Goal: Ask a question

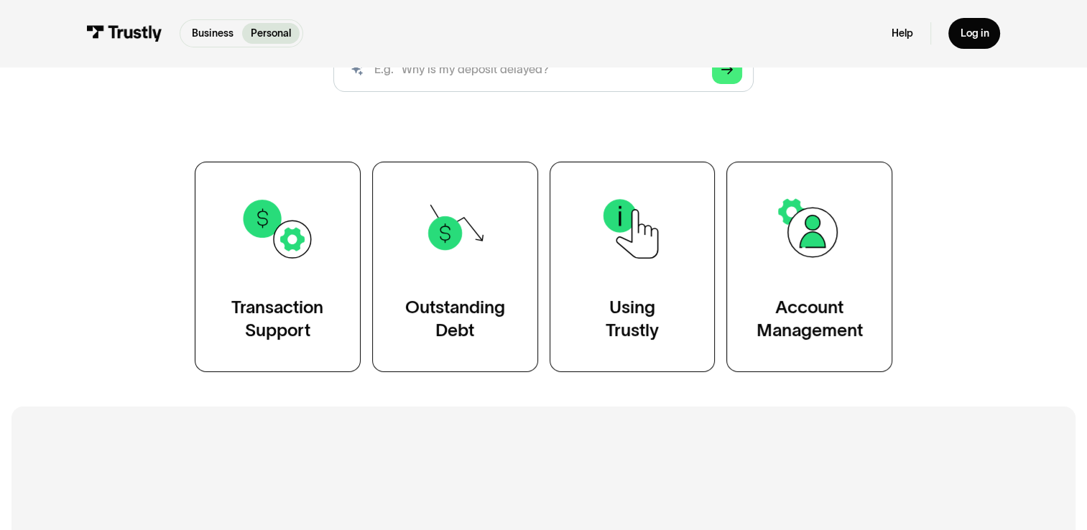
scroll to position [236, 0]
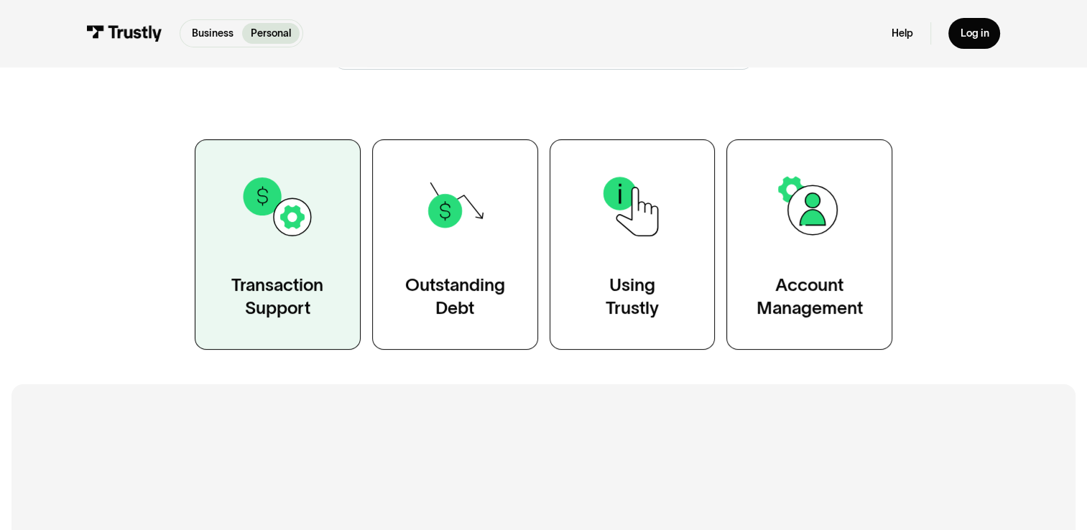
click at [261, 240] on img at bounding box center [277, 206] width 75 height 75
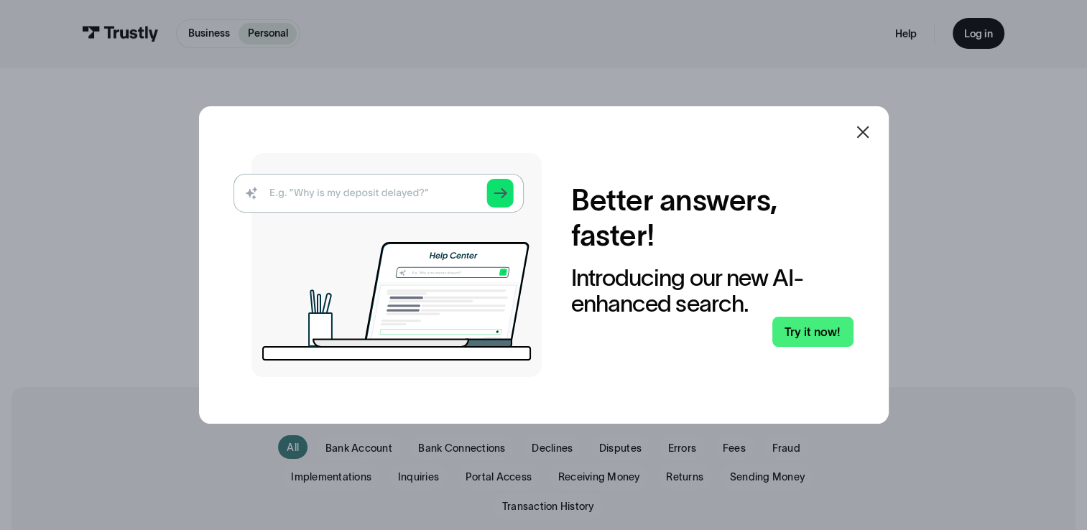
click at [870, 137] on icon at bounding box center [863, 132] width 17 height 17
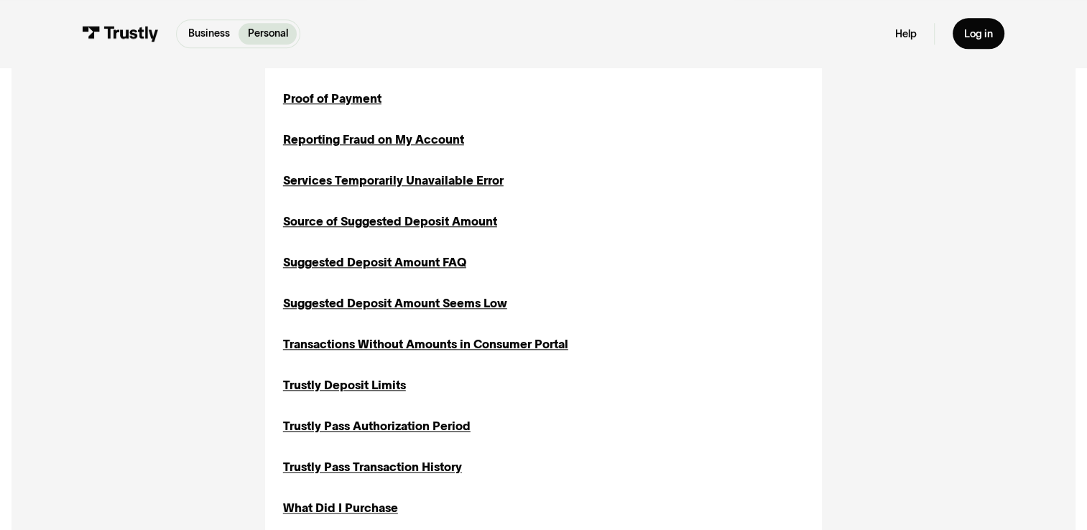
scroll to position [2311, 0]
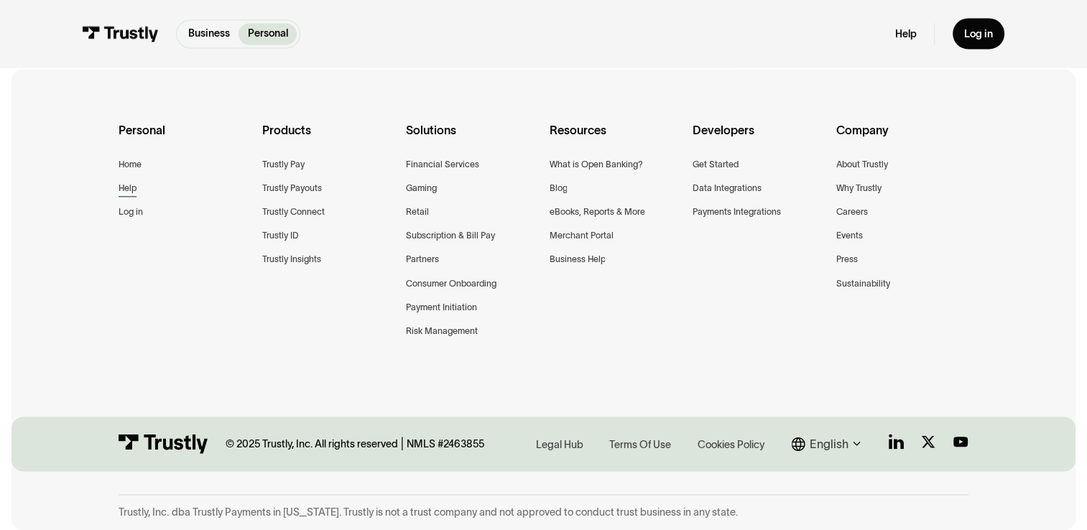
click at [134, 185] on div "Help" at bounding box center [128, 188] width 18 height 15
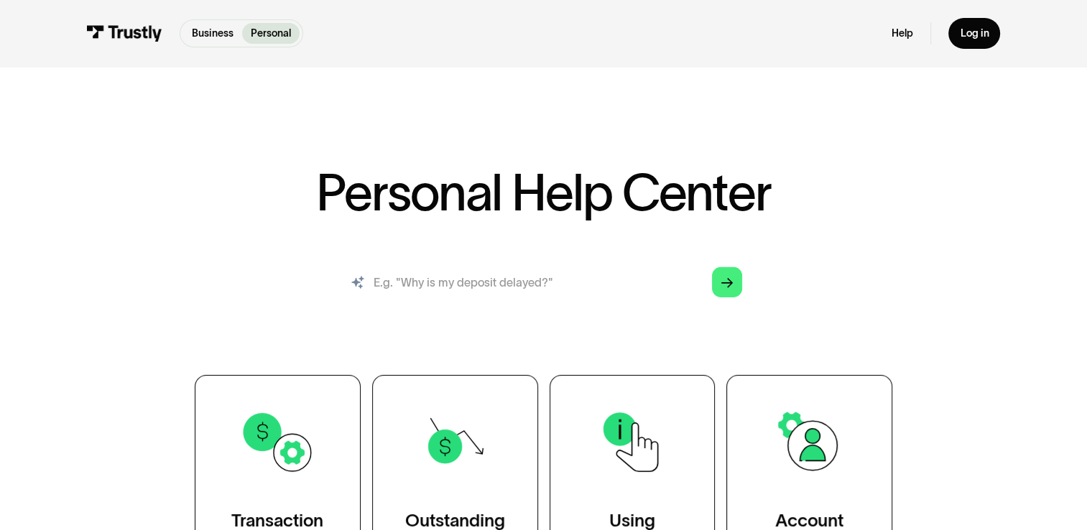
click at [497, 289] on input "search" at bounding box center [543, 282] width 421 height 47
click at [497, 280] on input "search" at bounding box center [543, 282] width 421 height 47
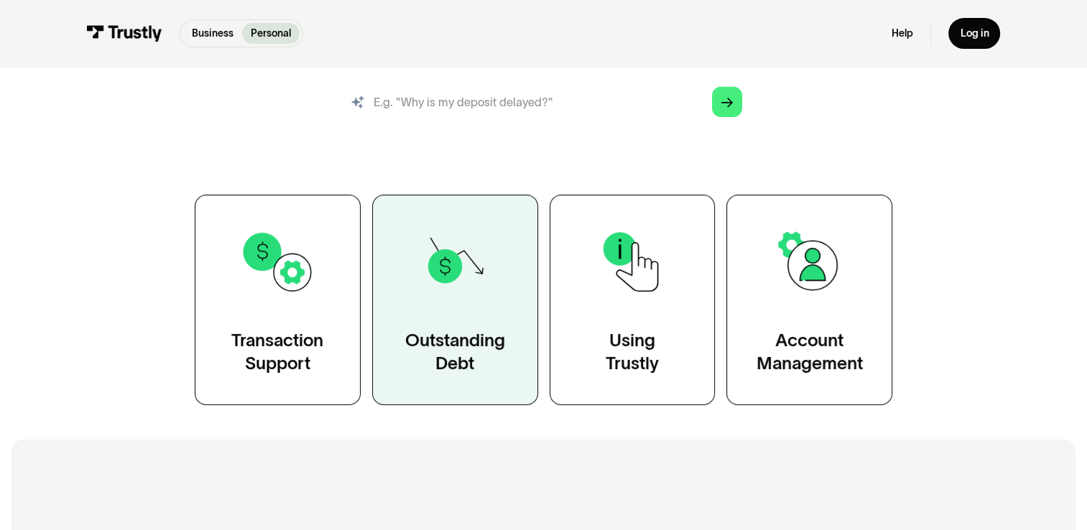
scroll to position [216, 0]
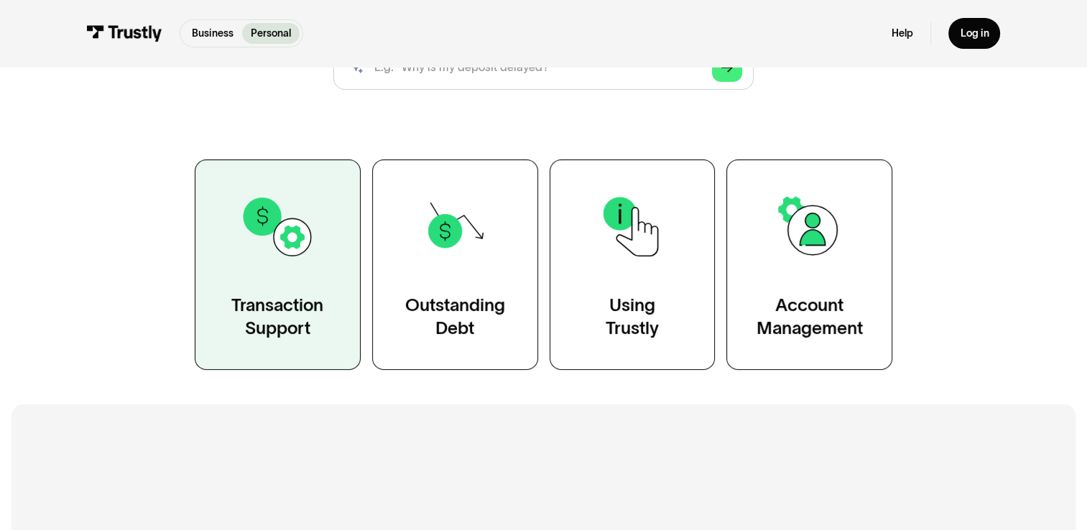
click at [279, 303] on div "Transaction Support" at bounding box center [277, 317] width 92 height 47
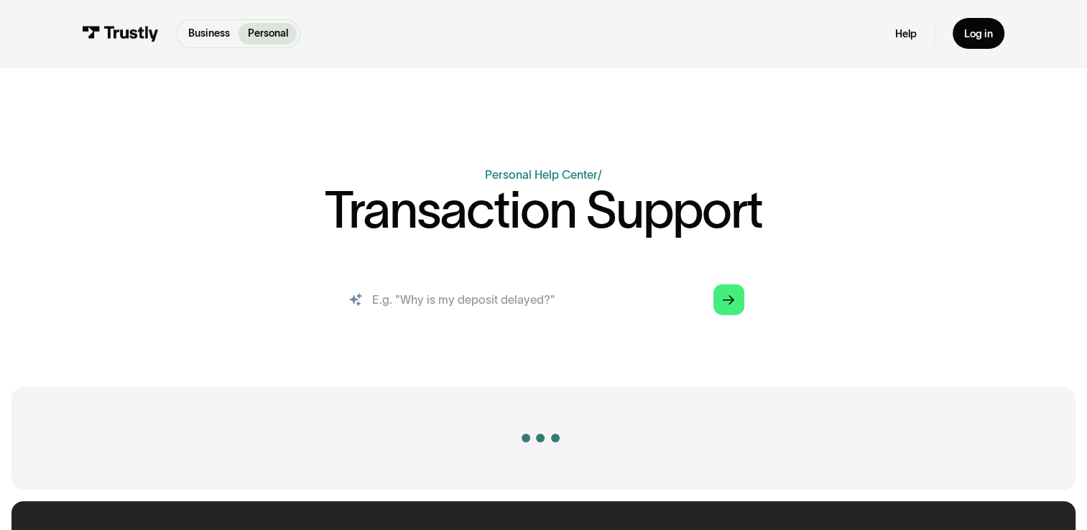
click at [460, 313] on input "search" at bounding box center [543, 299] width 425 height 47
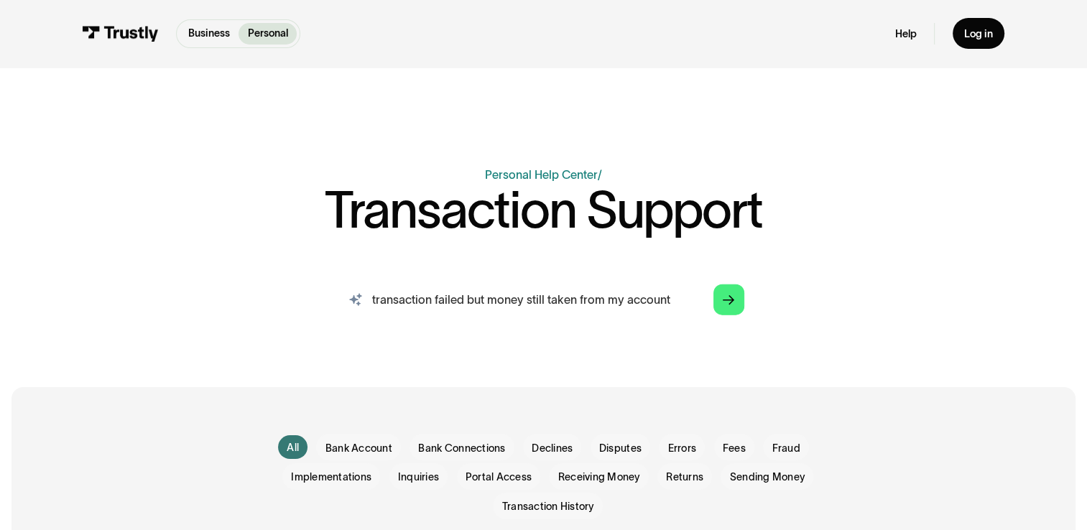
type input "transaction failed but money still taken from my account"
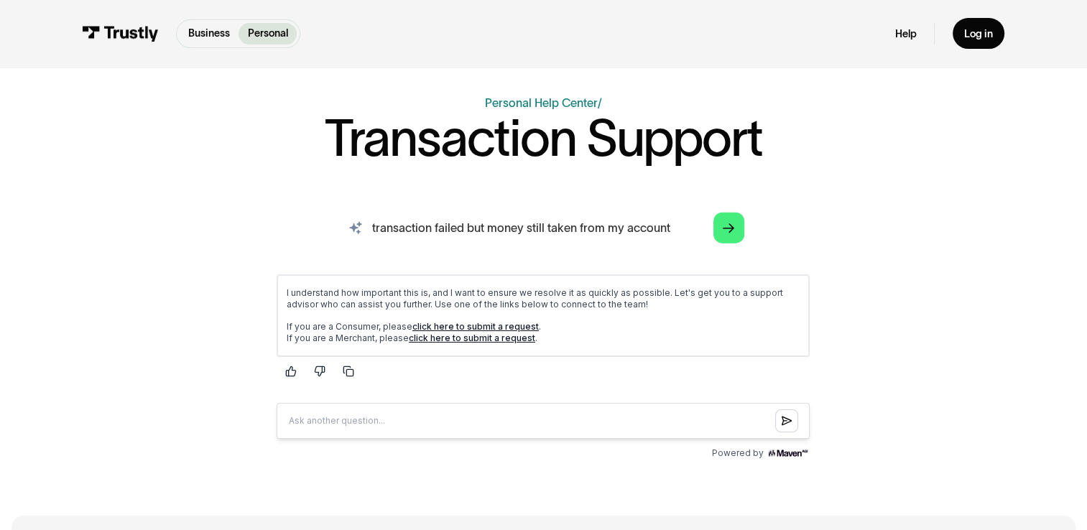
scroll to position [144, 0]
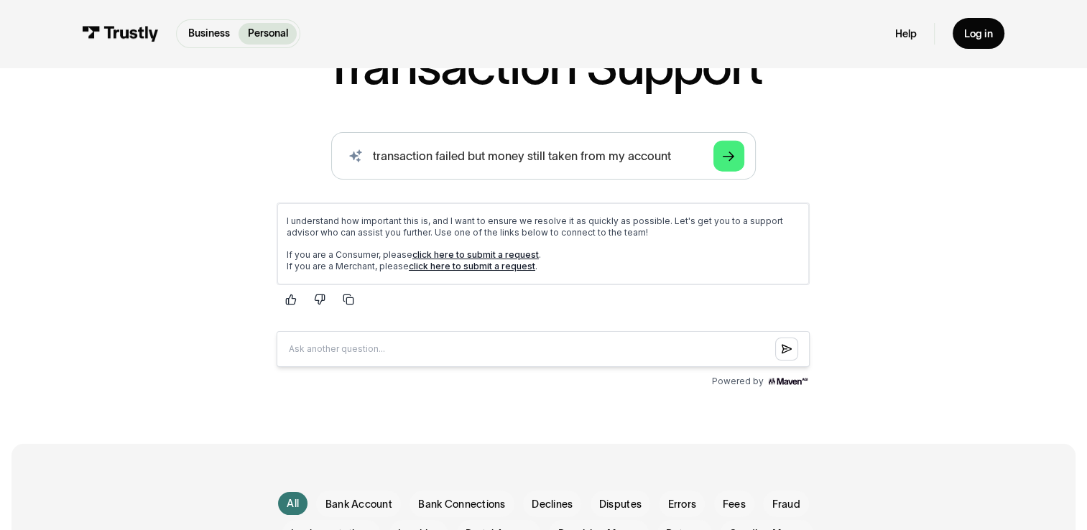
click at [466, 253] on link "click here to submit a request" at bounding box center [476, 254] width 126 height 11
